Goal: Find specific page/section: Find specific page/section

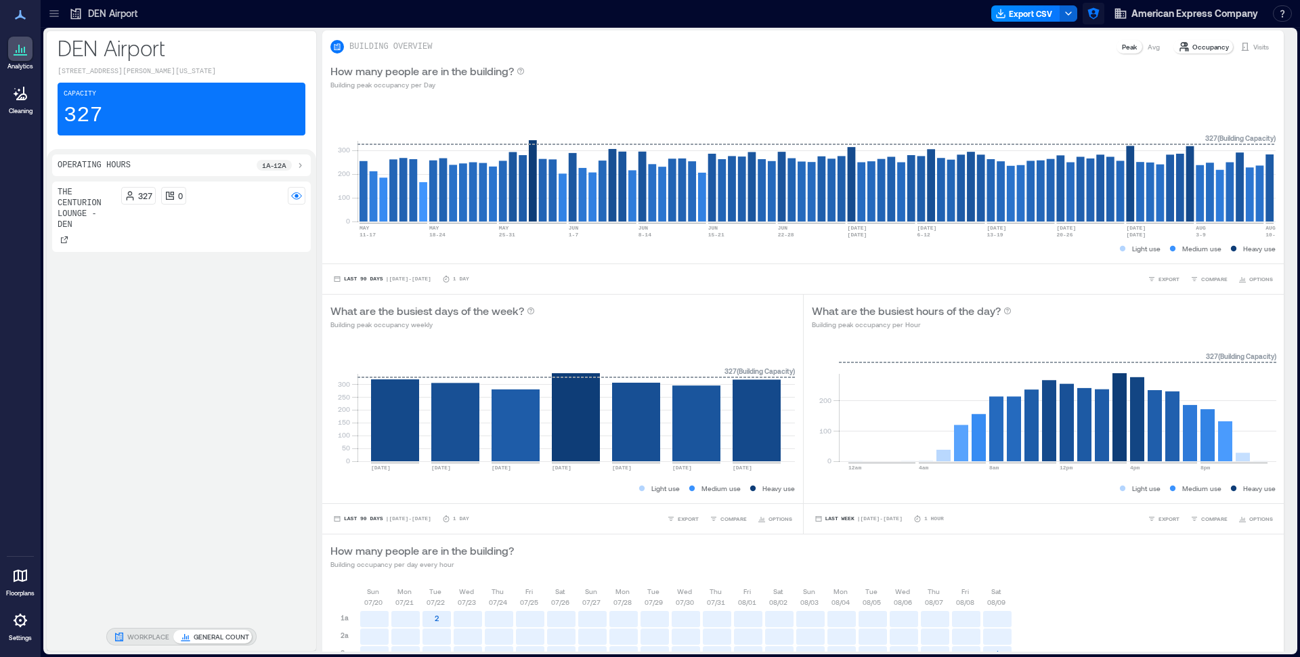
click at [1101, 9] on icon "button" at bounding box center [1094, 14] width 14 height 14
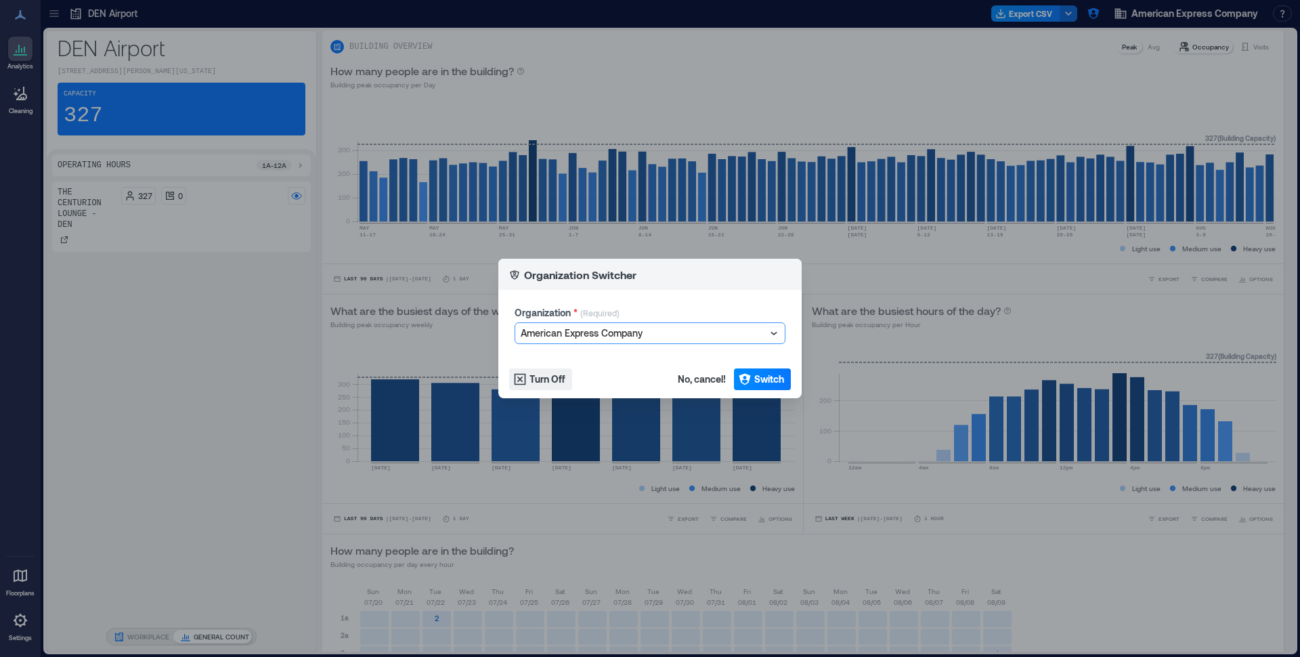
click at [673, 322] on div "Organization * (Required) option American Express Company, selected. Select is …" at bounding box center [650, 325] width 271 height 38
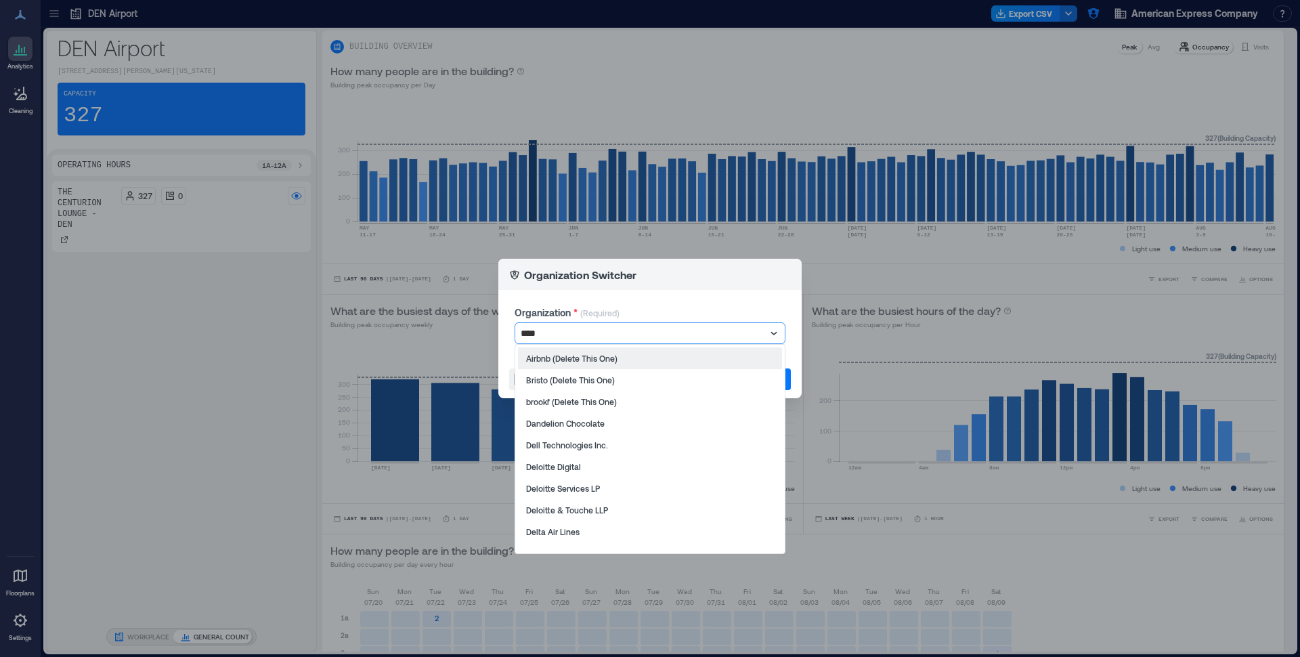
type input "*****"
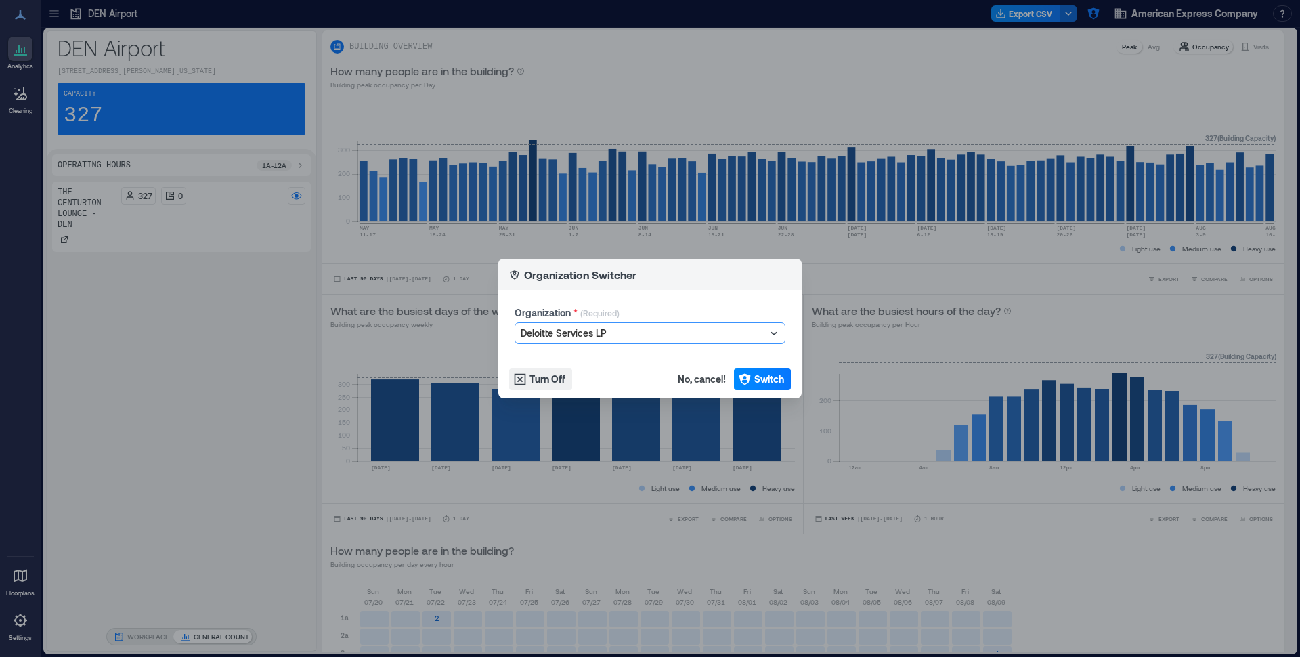
click at [794, 372] on footer "Turn Off No, cancel! Switch" at bounding box center [649, 379] width 303 height 38
click at [790, 373] on button "Switch" at bounding box center [762, 379] width 57 height 22
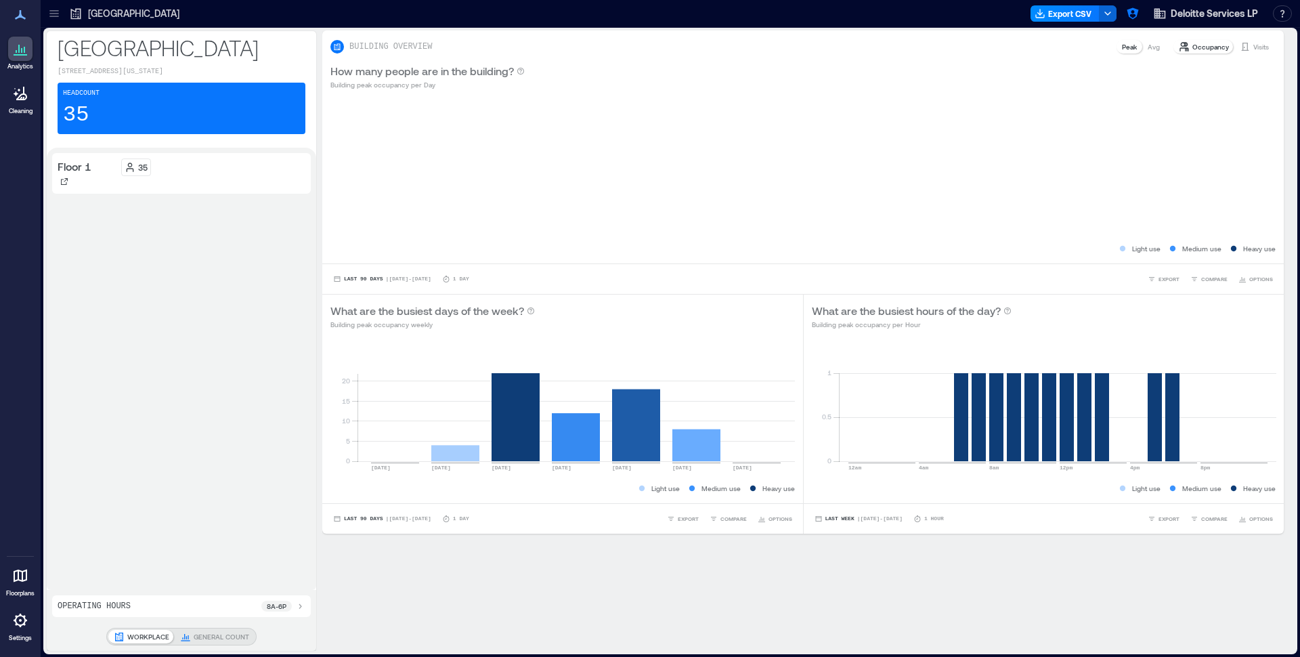
click at [61, 14] on div at bounding box center [54, 14] width 22 height 22
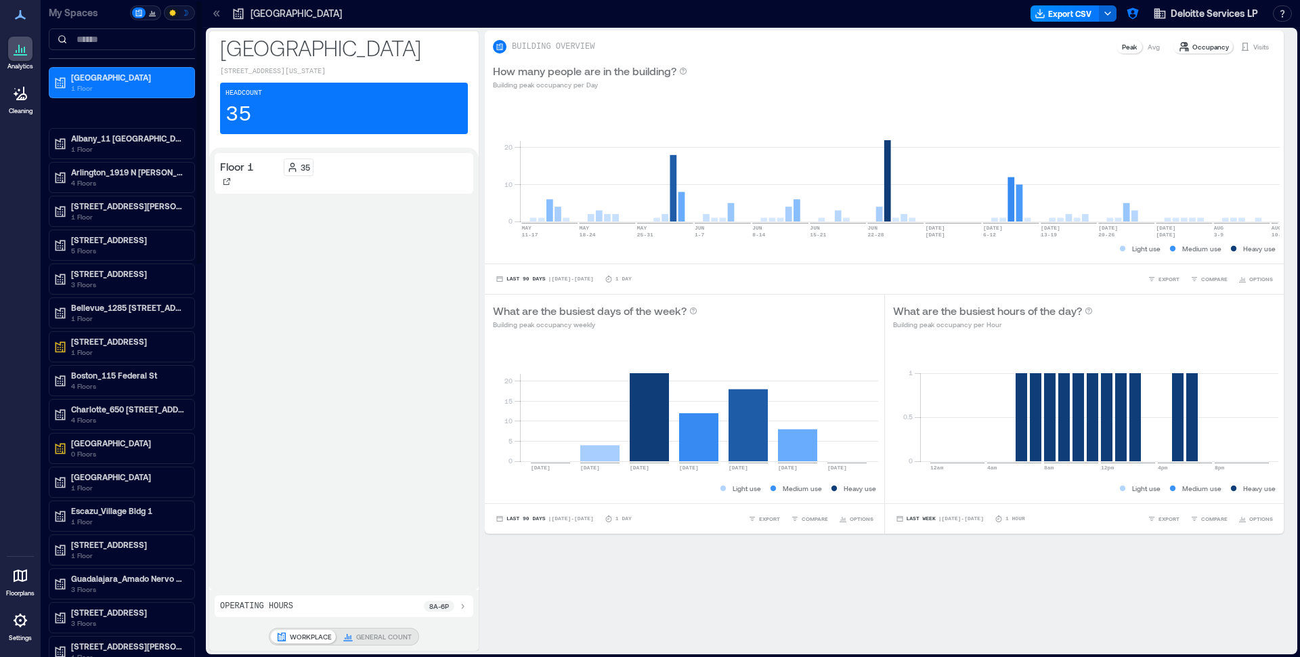
scroll to position [2, 0]
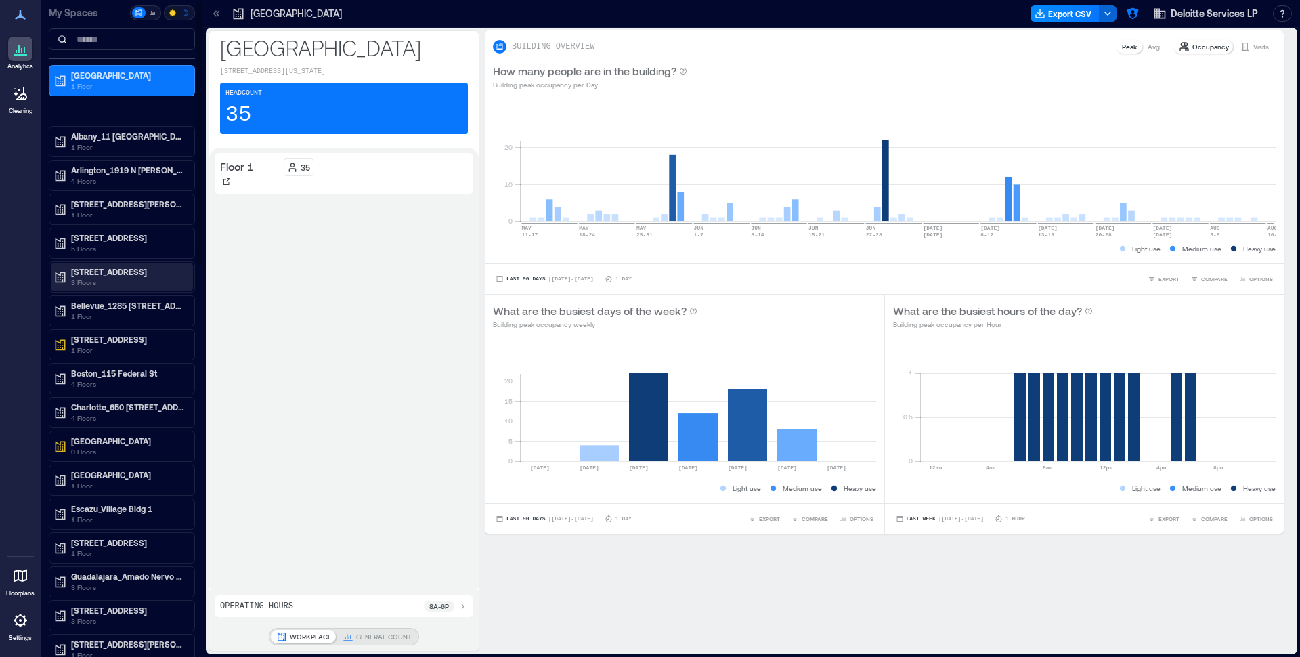
click at [95, 272] on p "Austin_1009 South Congress Avenue" at bounding box center [128, 271] width 114 height 11
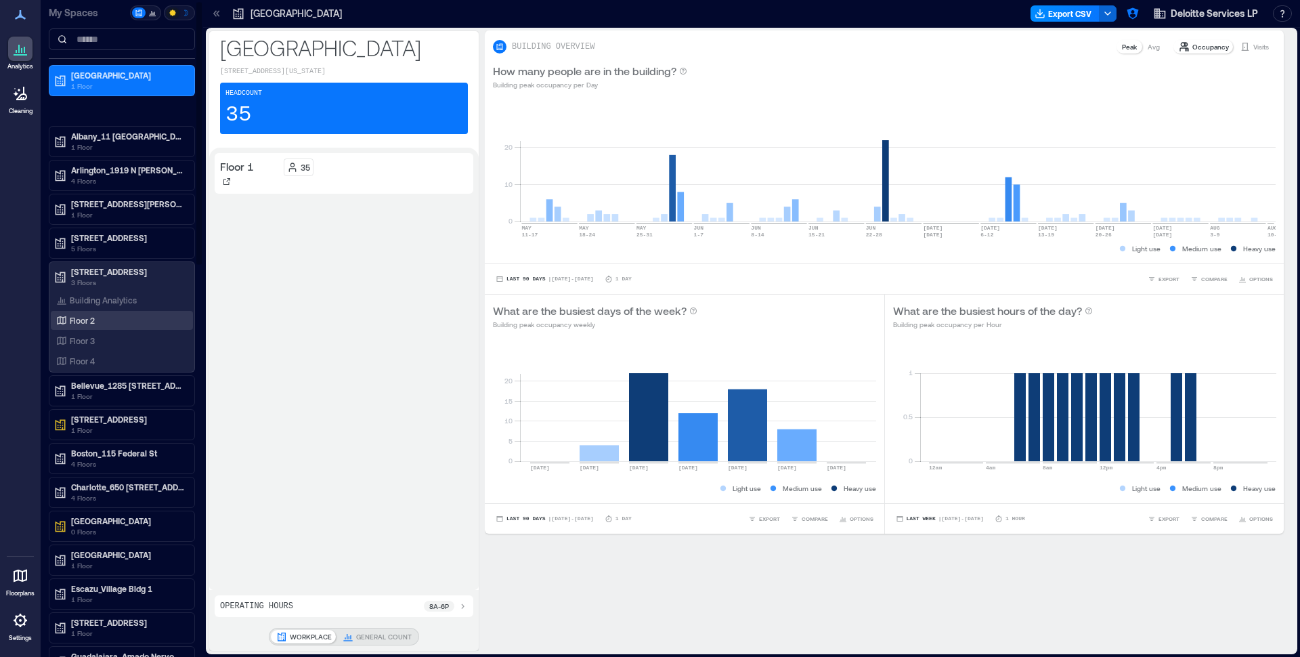
click at [89, 317] on p "Floor 2" at bounding box center [82, 320] width 25 height 11
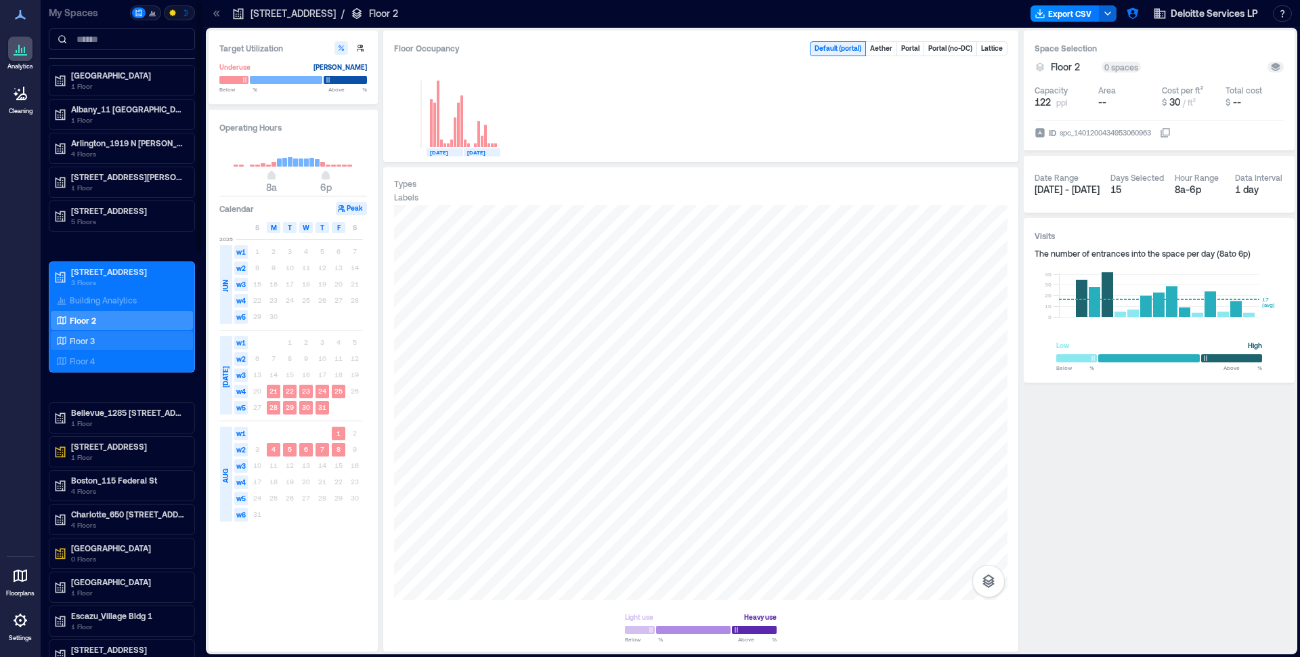
click at [100, 341] on div "Floor 3" at bounding box center [119, 341] width 131 height 14
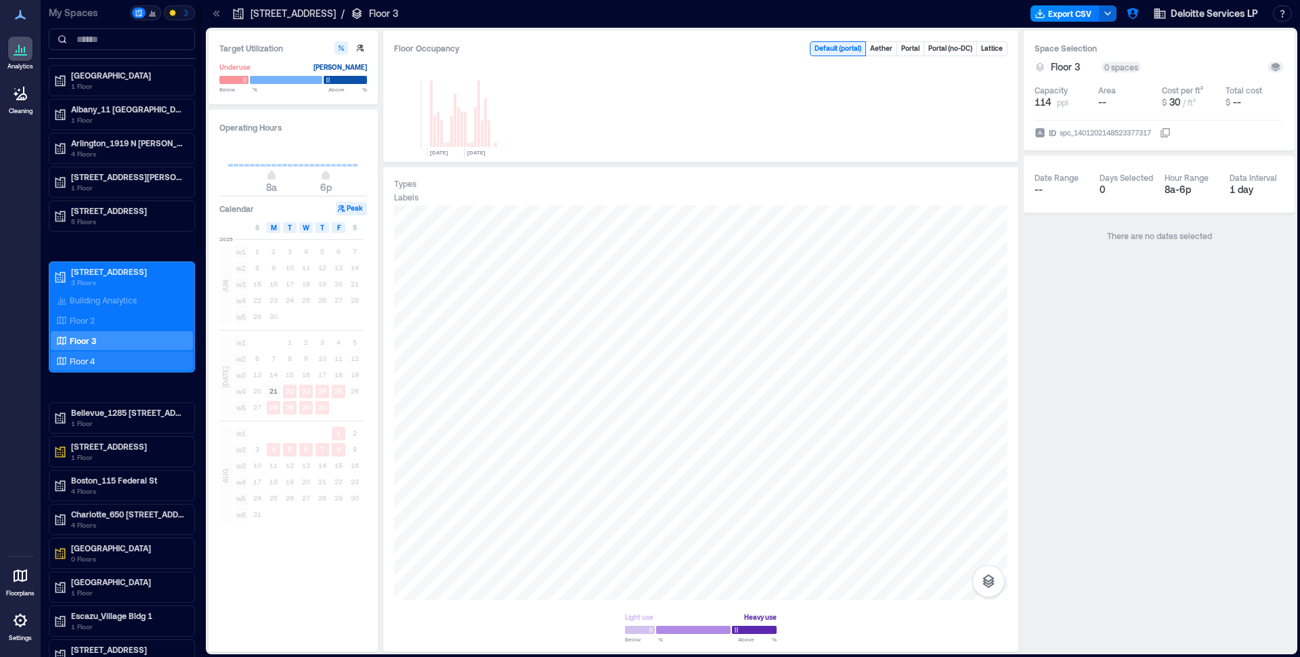
click at [98, 356] on div "Floor 4" at bounding box center [119, 361] width 131 height 14
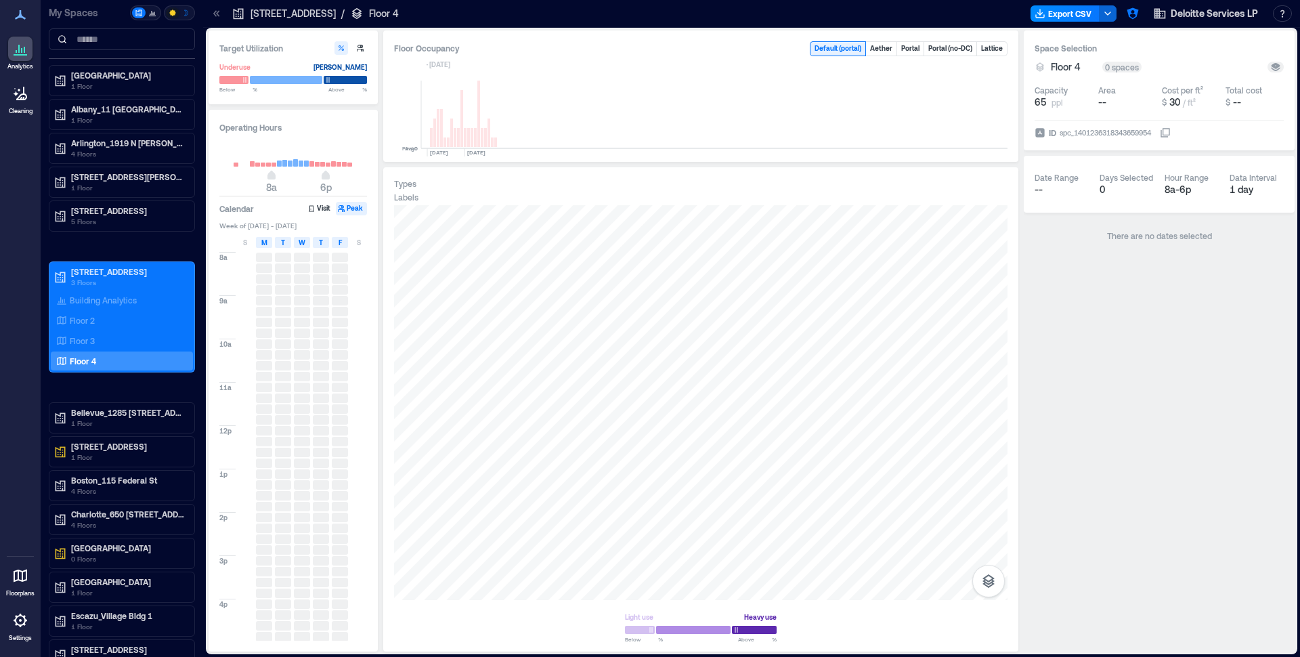
click at [478, 143] on rect at bounding box center [478, 114] width 3 height 66
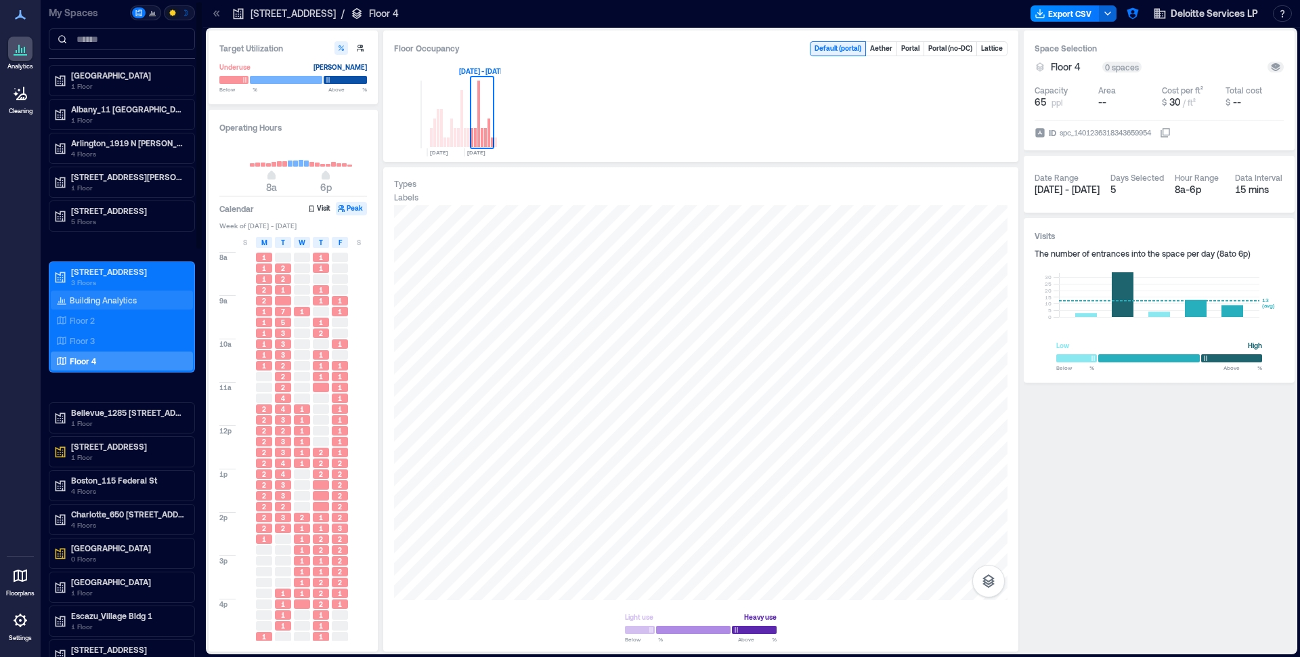
click at [127, 299] on p "Building Analytics" at bounding box center [103, 300] width 67 height 11
